Goal: Task Accomplishment & Management: Use online tool/utility

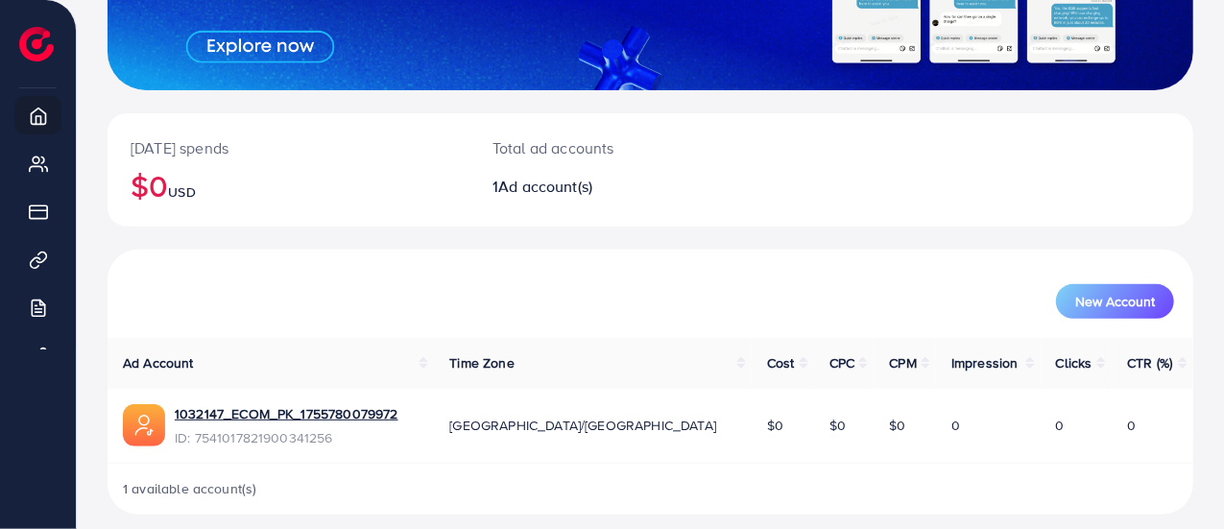
scroll to position [303, 0]
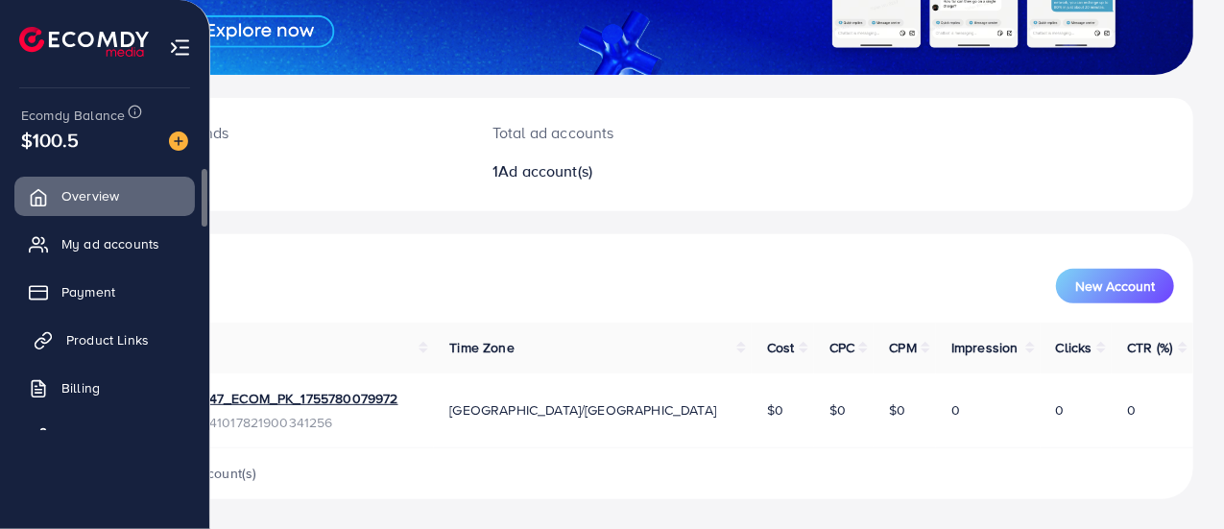
click at [86, 339] on span "Product Links" at bounding box center [107, 339] width 83 height 19
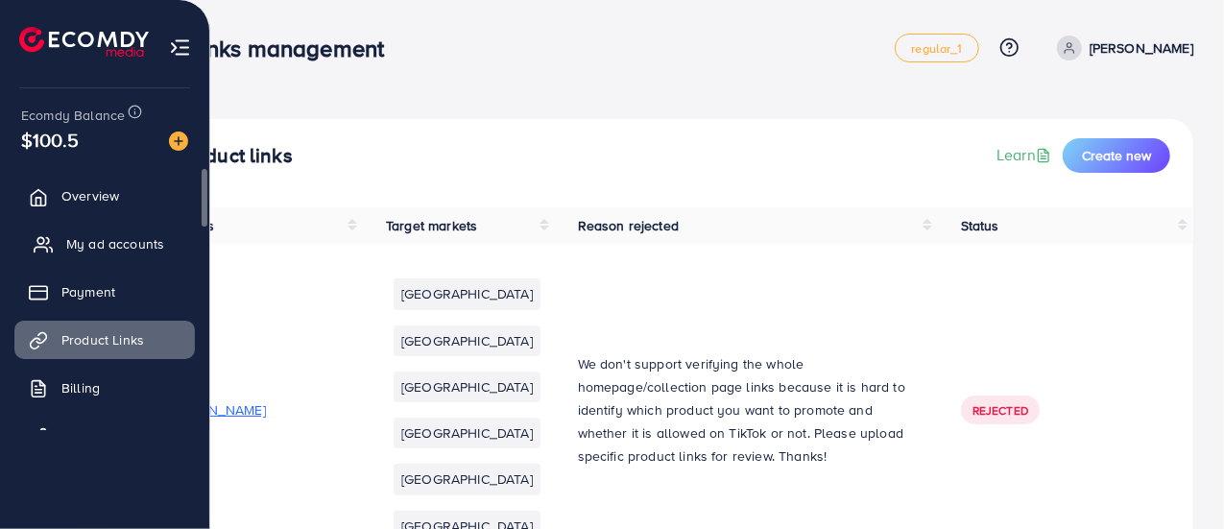
click at [81, 240] on span "My ad accounts" at bounding box center [115, 243] width 98 height 19
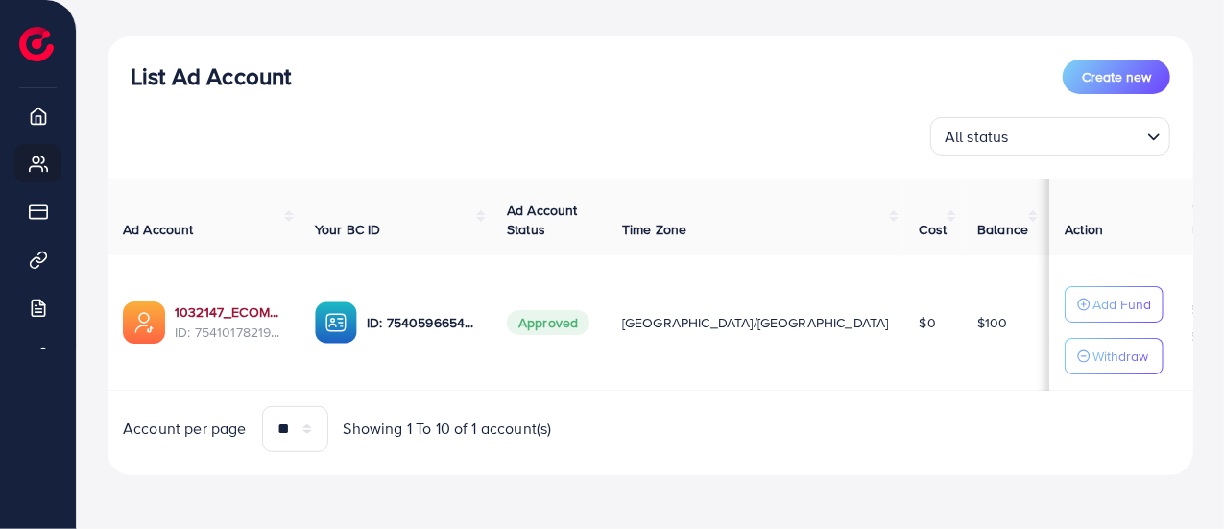
scroll to position [196, 0]
click at [230, 308] on link "1032147_ECOM_PK_1755780079972" at bounding box center [229, 311] width 109 height 19
click at [232, 315] on link "1032147_ECOM_PK_1755780079972" at bounding box center [229, 311] width 109 height 19
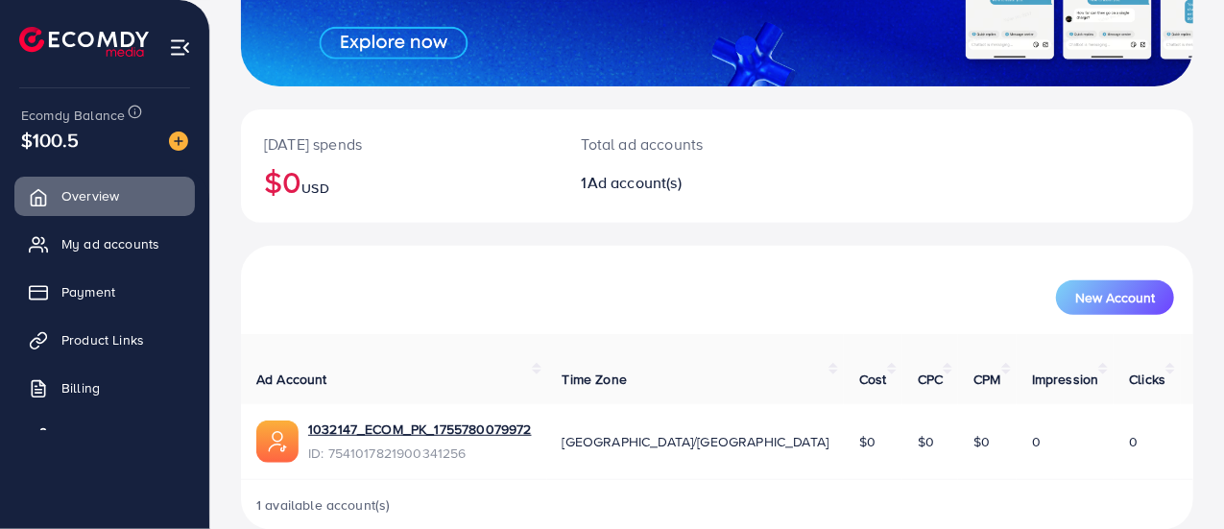
scroll to position [303, 0]
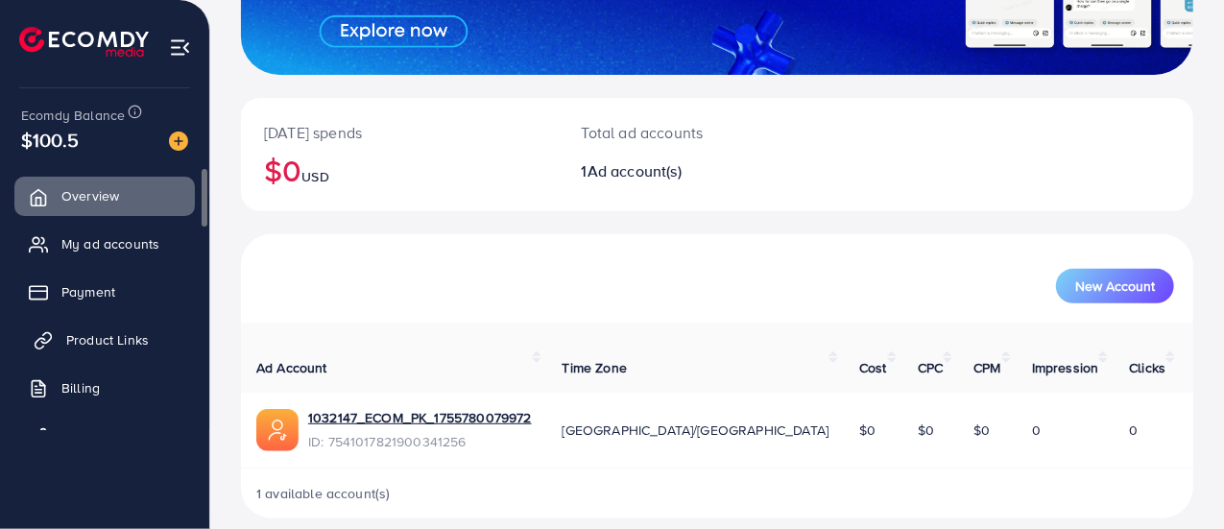
click at [80, 339] on span "Product Links" at bounding box center [107, 339] width 83 height 19
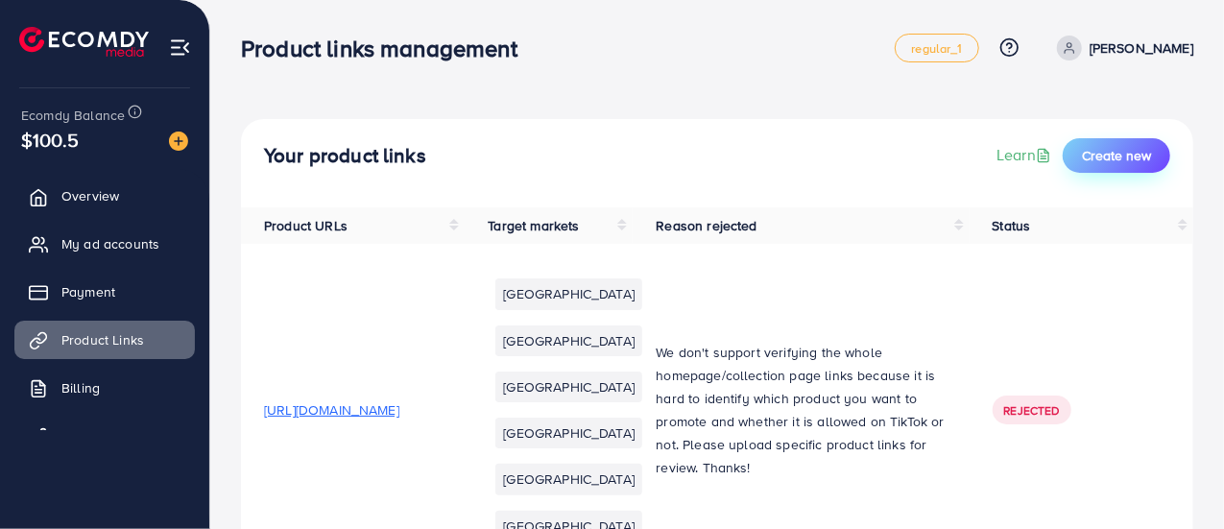
click at [1120, 146] on span "Create new" at bounding box center [1116, 155] width 69 height 19
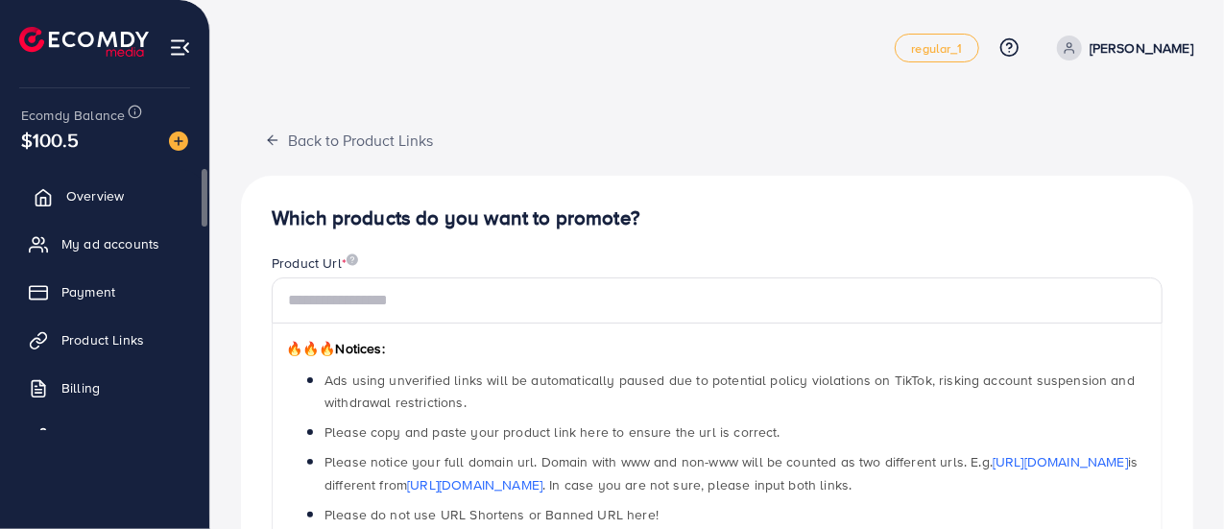
click at [86, 193] on span "Overview" at bounding box center [95, 195] width 58 height 19
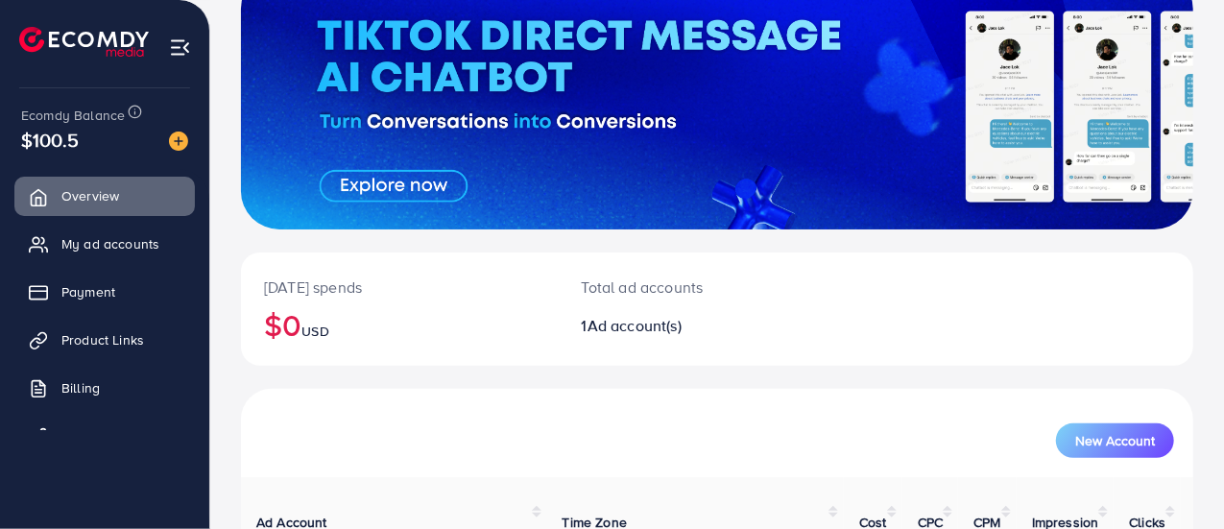
scroll to position [303, 0]
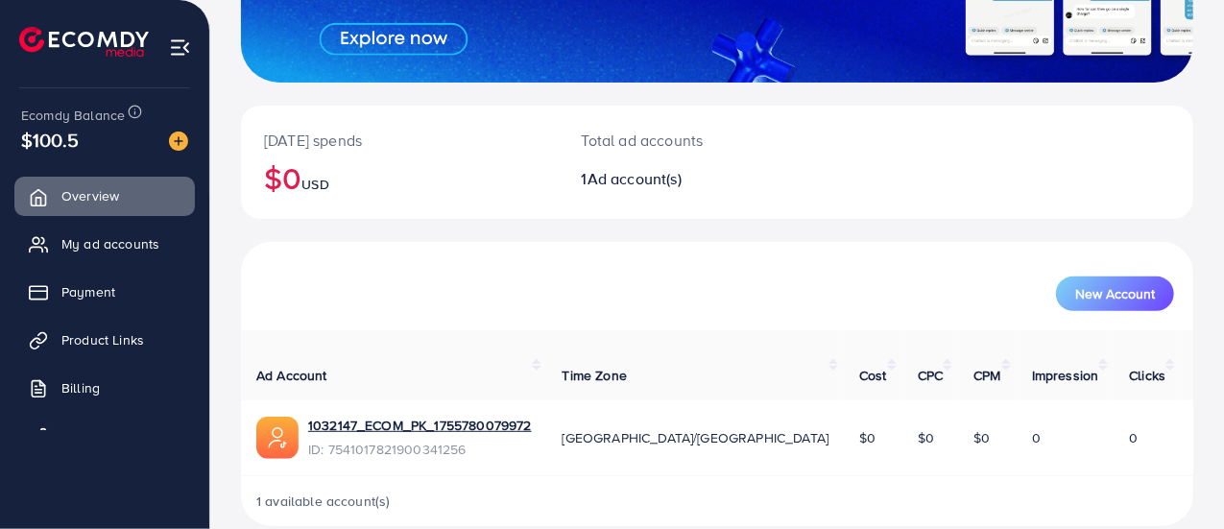
scroll to position [303, 0]
